Goal: Information Seeking & Learning: Learn about a topic

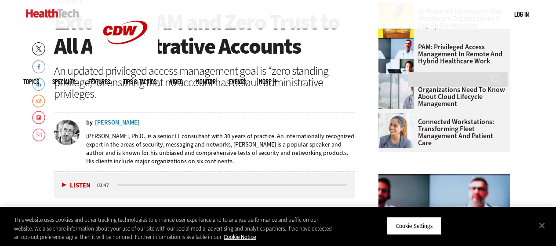
scroll to position [308, 0]
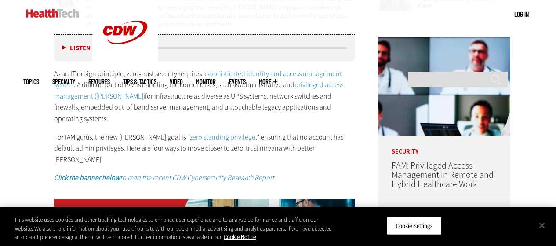
scroll to position [113, 0]
